Goal: Information Seeking & Learning: Learn about a topic

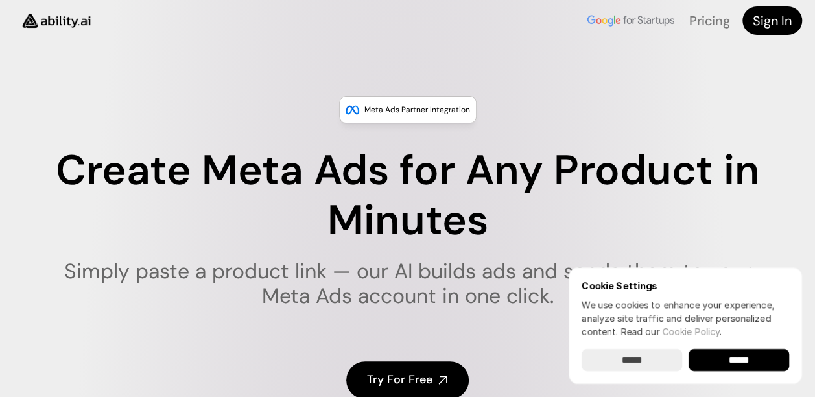
click at [96, 21] on img at bounding box center [56, 20] width 87 height 33
click at [724, 356] on input "******" at bounding box center [738, 360] width 100 height 22
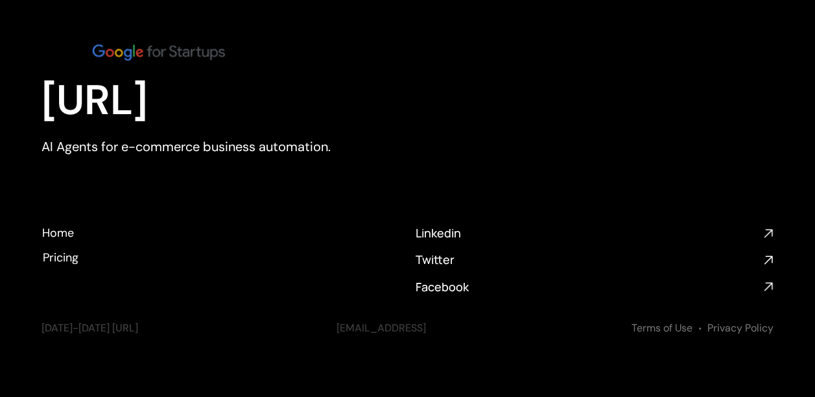
scroll to position [4669, 0]
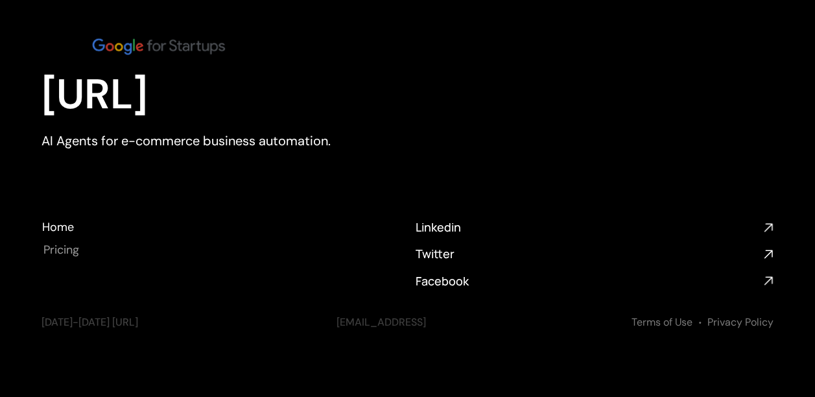
click at [60, 250] on h4 "Pricing" at bounding box center [61, 250] width 36 height 16
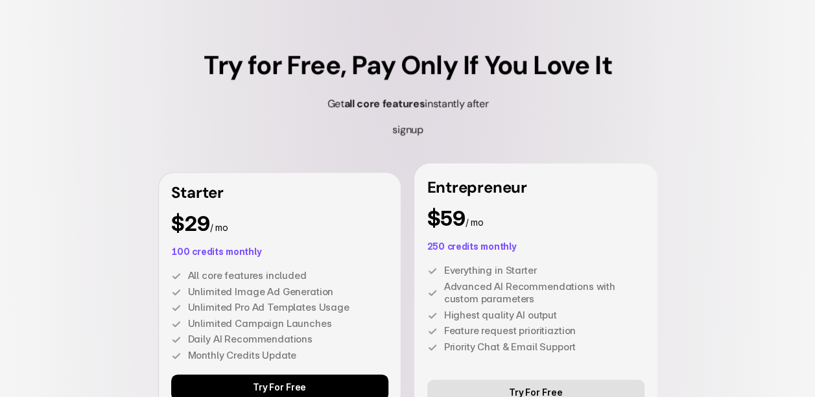
scroll to position [3217, 0]
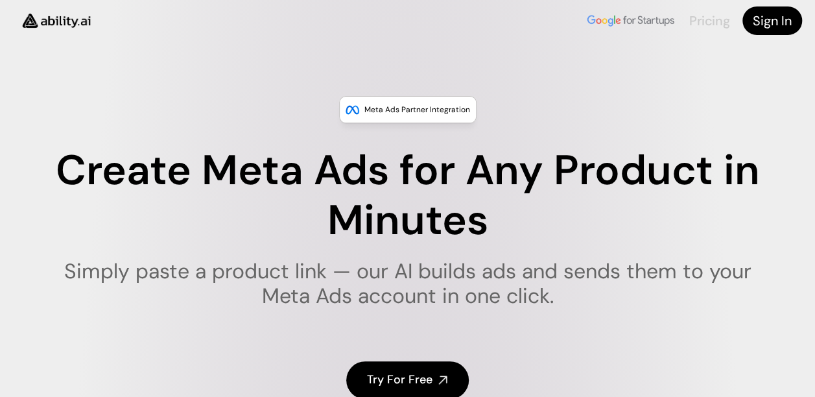
click at [706, 19] on link "Pricing" at bounding box center [709, 20] width 40 height 17
click at [708, 22] on link "Pricing" at bounding box center [709, 20] width 40 height 17
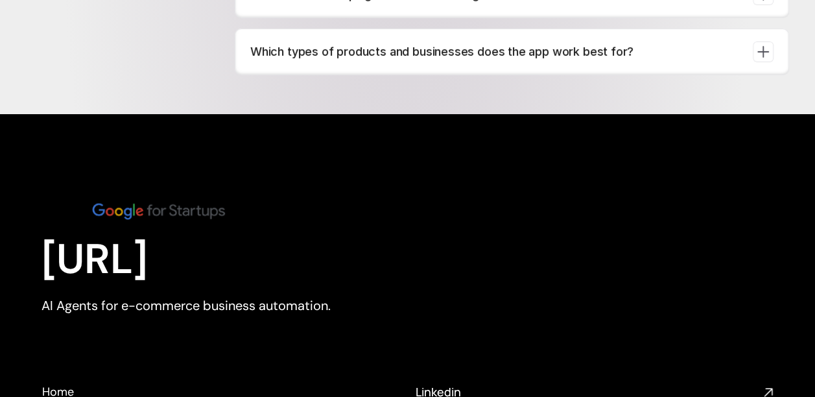
scroll to position [4669, 0]
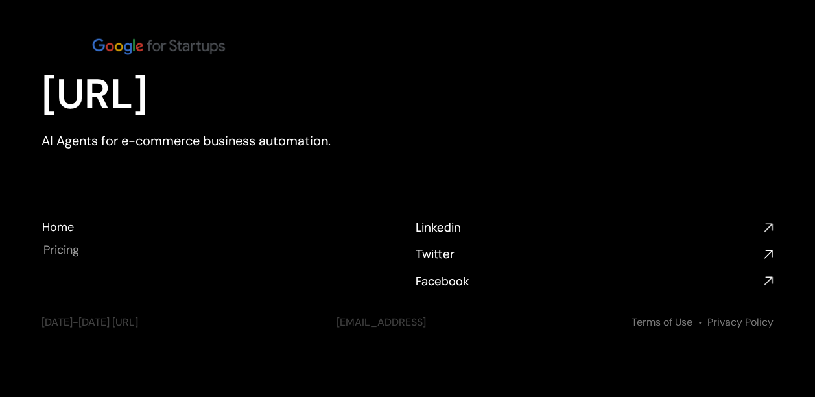
click at [66, 246] on h4 "Pricing" at bounding box center [61, 250] width 36 height 16
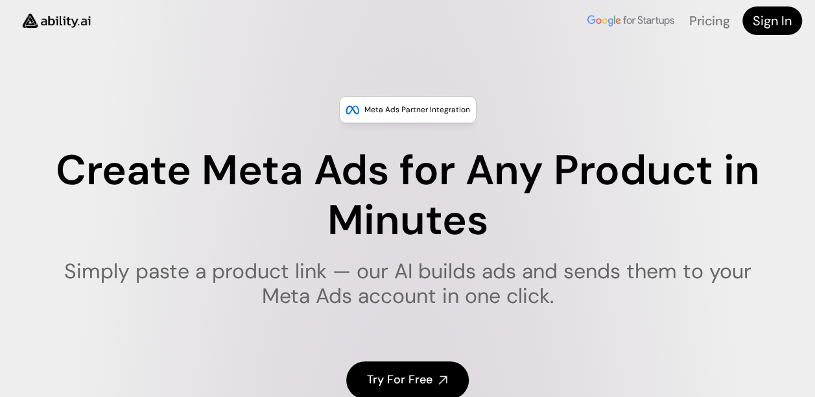
click at [68, 23] on img at bounding box center [56, 20] width 87 height 33
